Goal: Entertainment & Leisure: Consume media (video, audio)

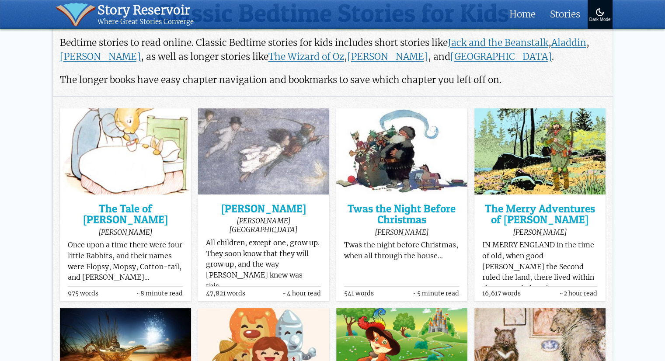
scroll to position [37, 0]
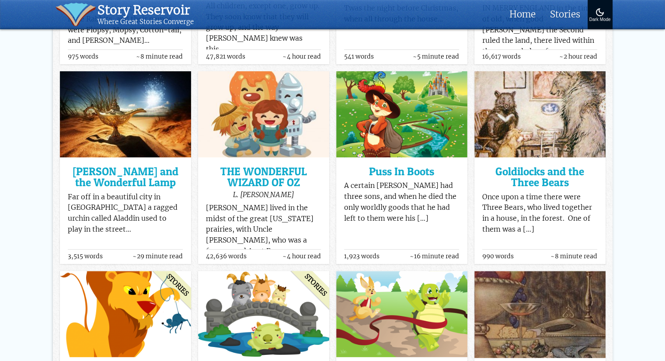
scroll to position [628, 0]
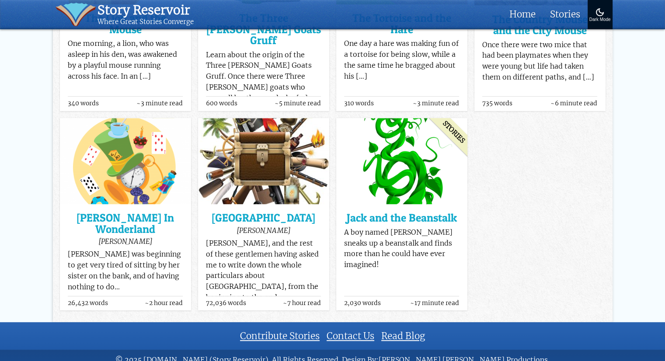
click at [425, 157] on img at bounding box center [401, 161] width 131 height 86
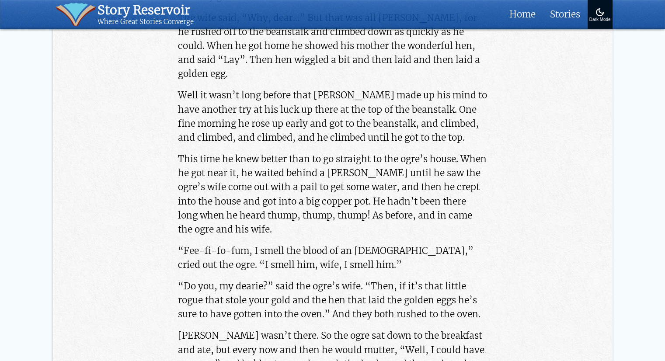
scroll to position [2579, 0]
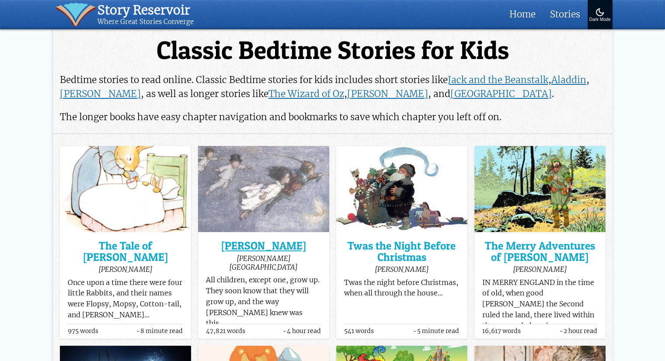
click at [274, 248] on h3 "[PERSON_NAME]" at bounding box center [263, 246] width 115 height 11
click at [262, 243] on h3 "[PERSON_NAME]" at bounding box center [263, 246] width 115 height 11
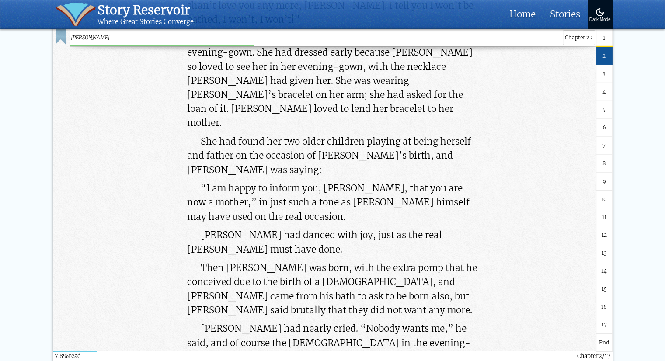
scroll to position [6060, 0]
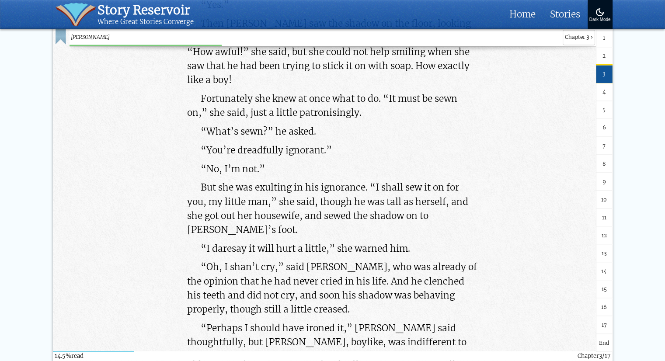
scroll to position [11661, 0]
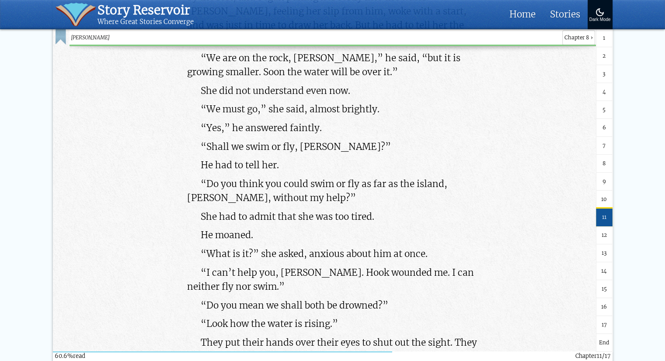
scroll to position [47240, 0]
